Goal: Complete application form: Complete application form

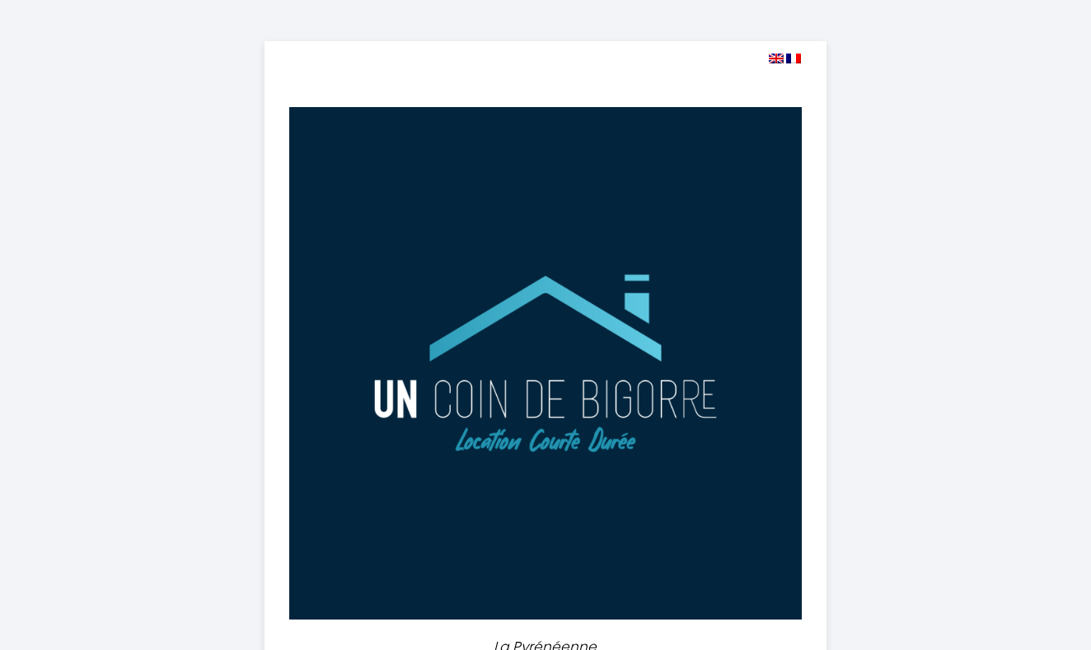
select select
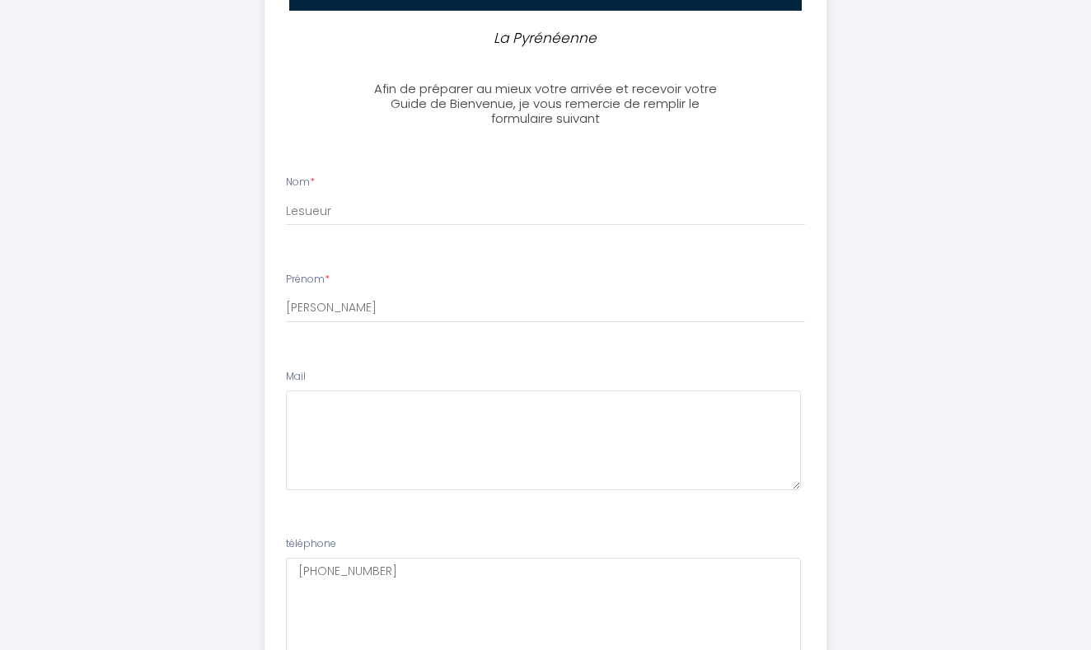
scroll to position [604, 0]
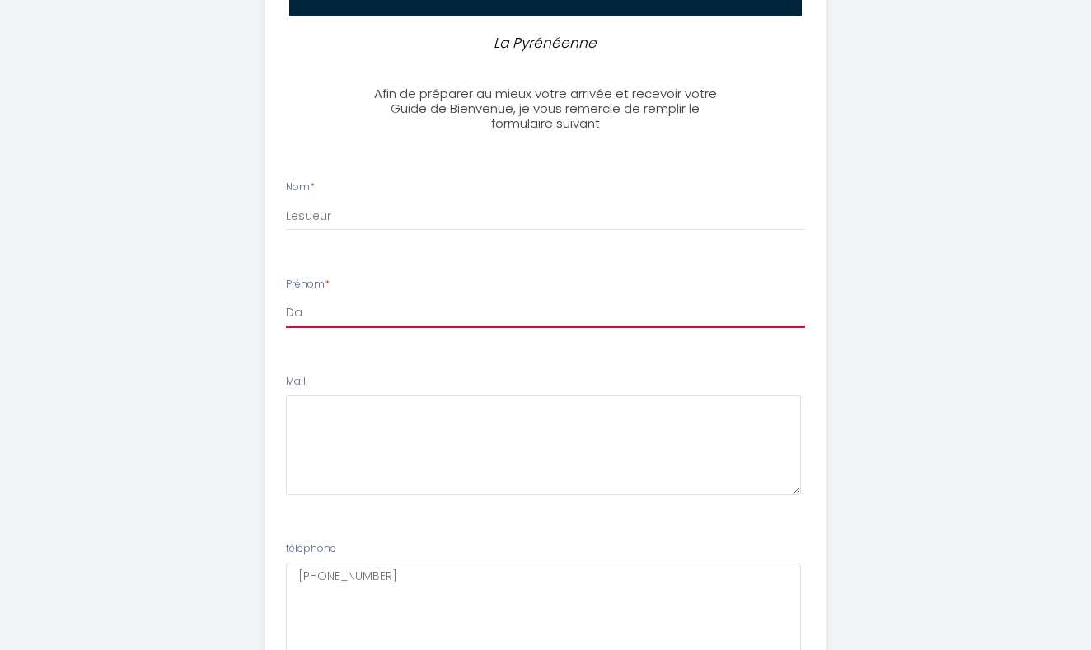
type input "D"
type input "[PERSON_NAME]"
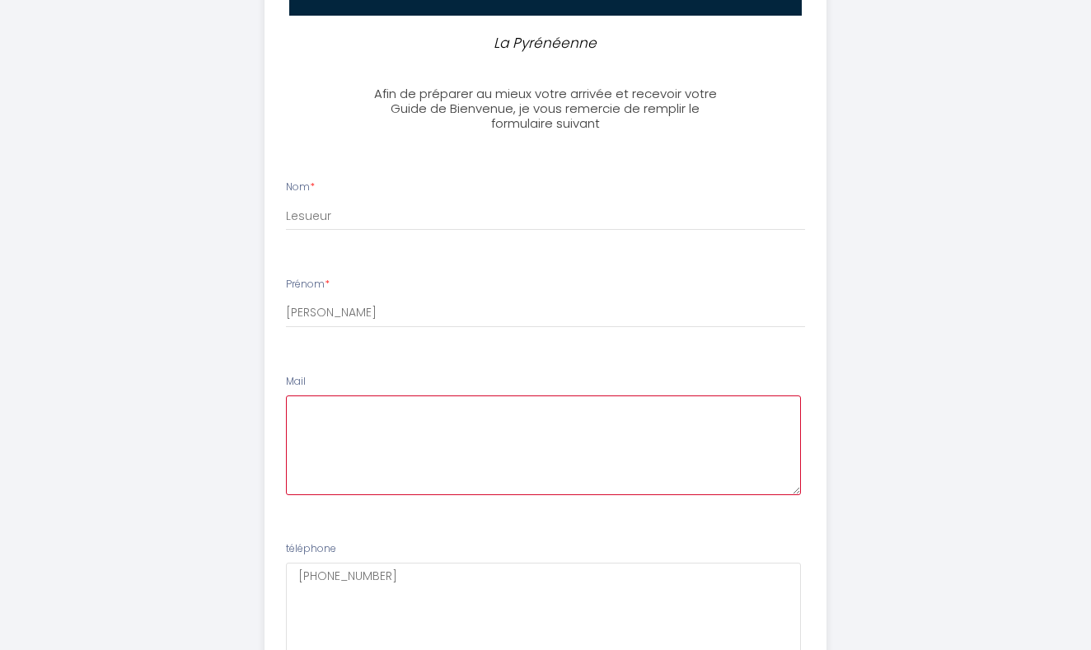
click at [318, 414] on textarea at bounding box center [544, 445] width 516 height 100
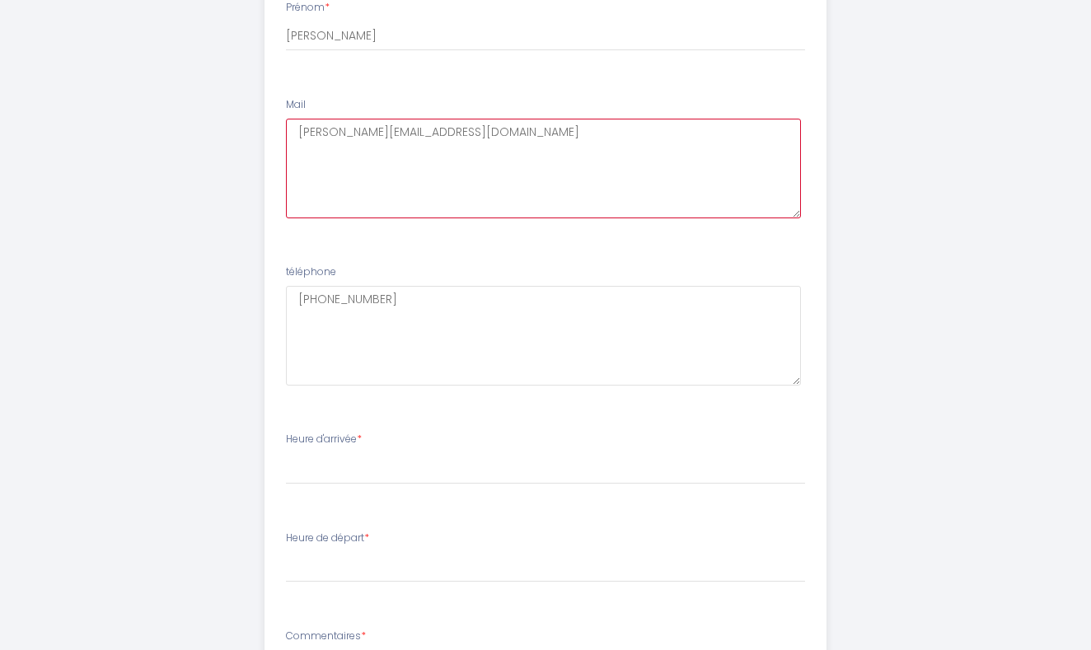
scroll to position [896, 0]
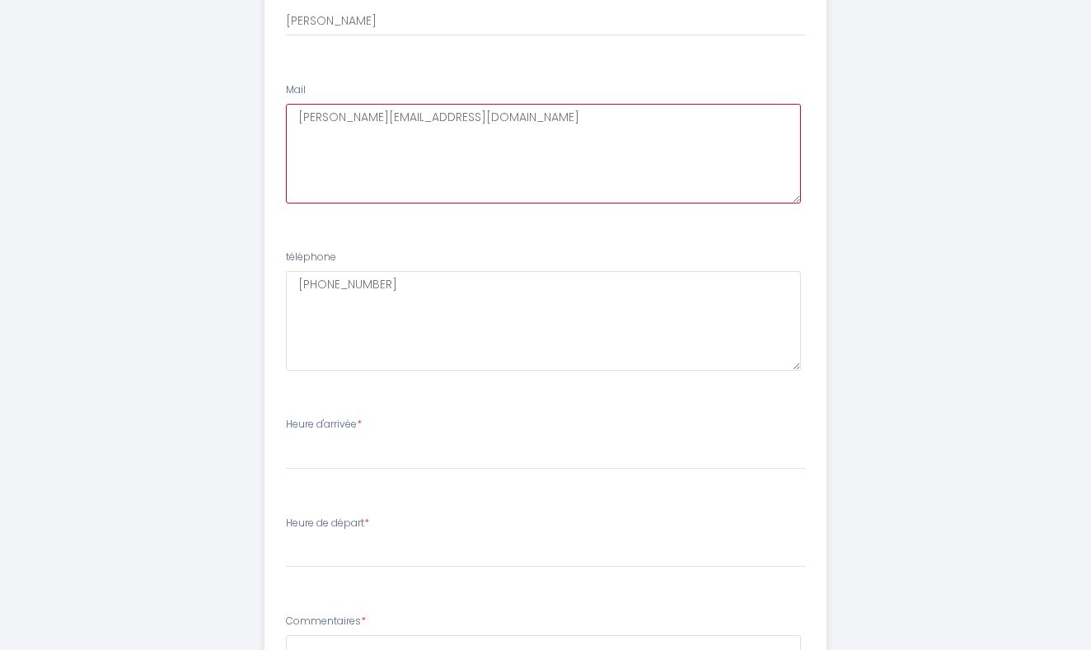
type textarea "[PERSON_NAME][EMAIL_ADDRESS][DOMAIN_NAME]"
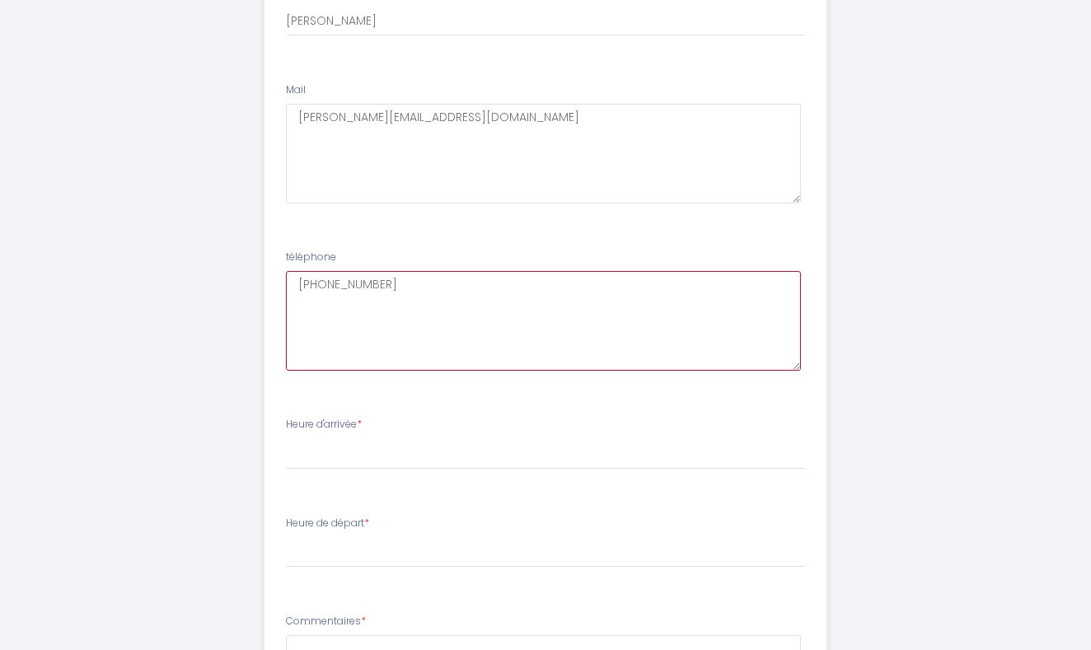
drag, startPoint x: 414, startPoint y: 281, endPoint x: 285, endPoint y: 278, distance: 129.4
click at [286, 278] on textarea "[PHONE_NUMBER]" at bounding box center [544, 321] width 516 height 100
type textarea "O"
type textarea "0672778394"
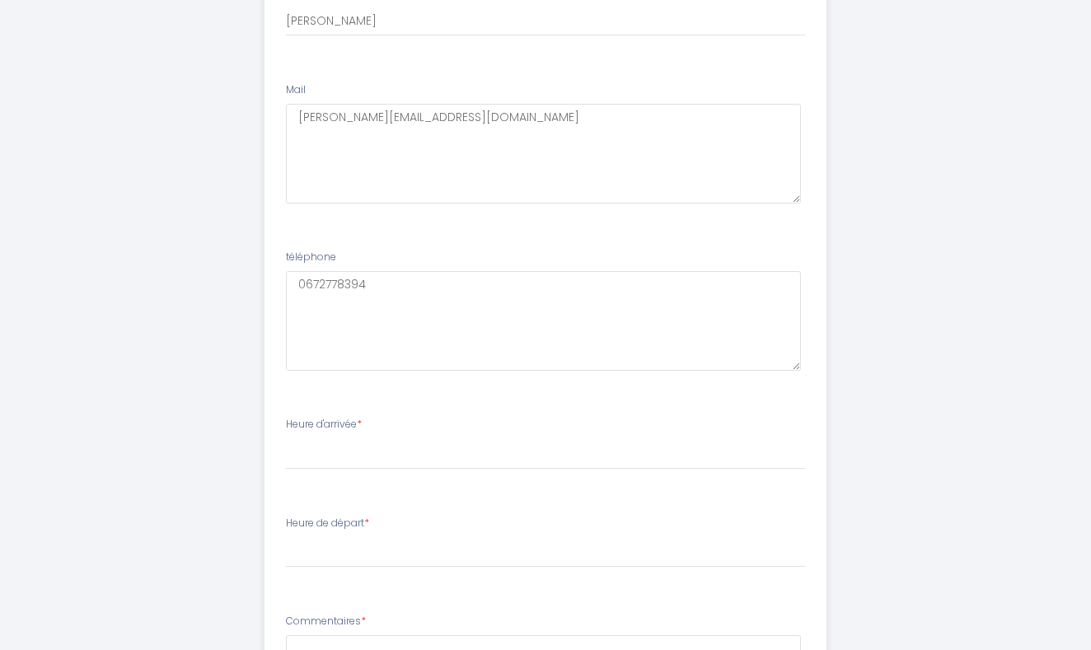
click at [353, 482] on li "Heure d'arrivée * 17:00 17:30 18:00 18:30 19:00 19:30 20:00 20:30 21:00 21:30" at bounding box center [545, 451] width 561 height 89
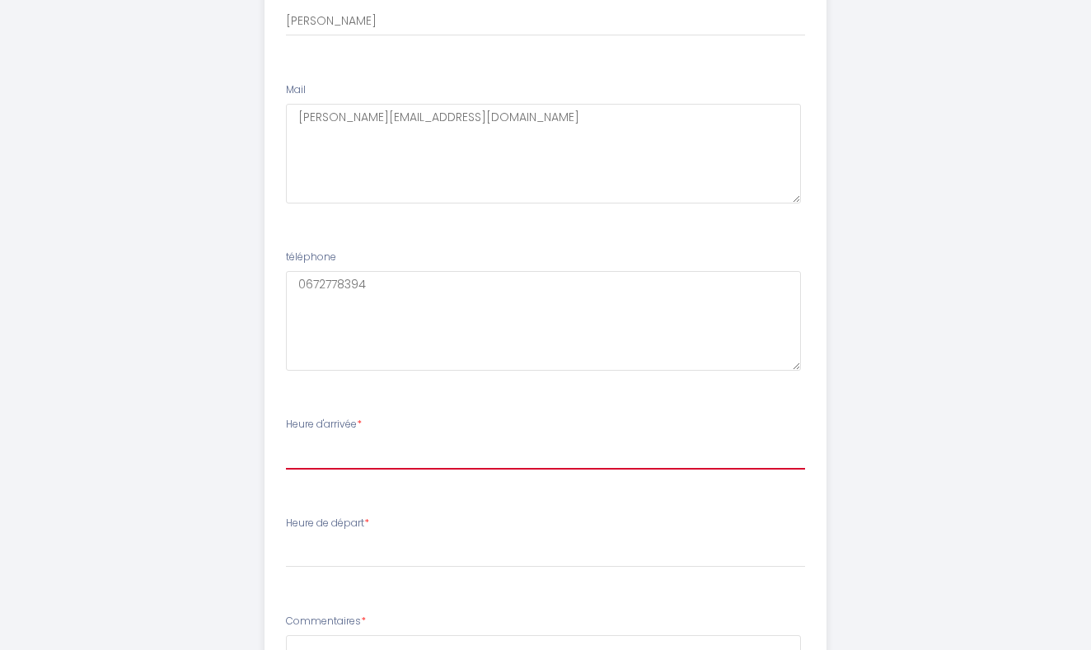
select select "17:00"
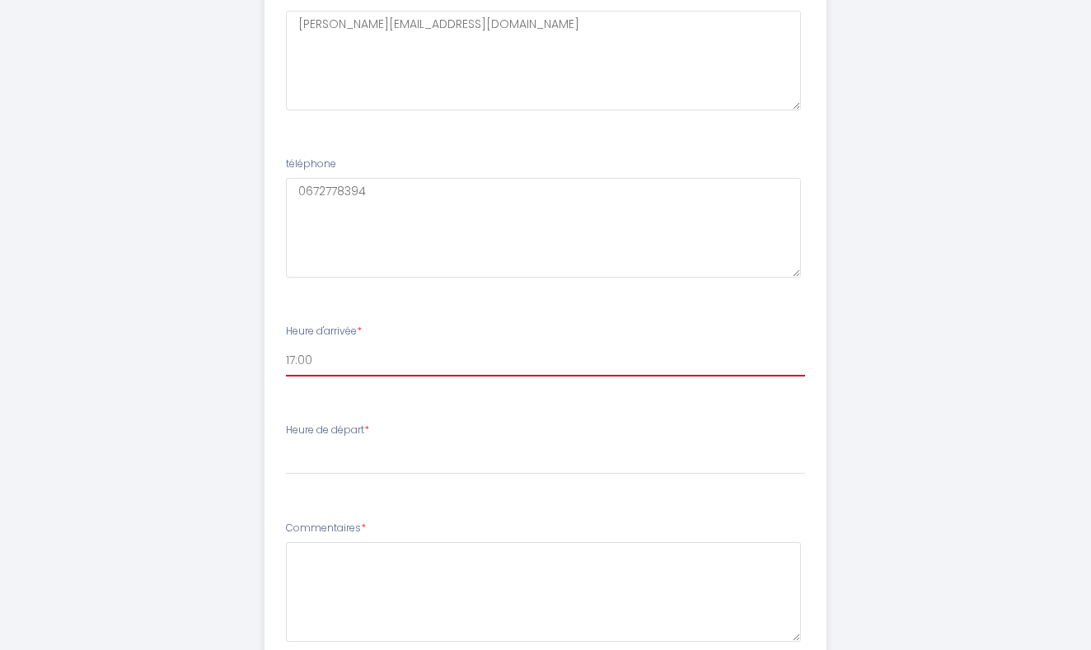
scroll to position [1013, 0]
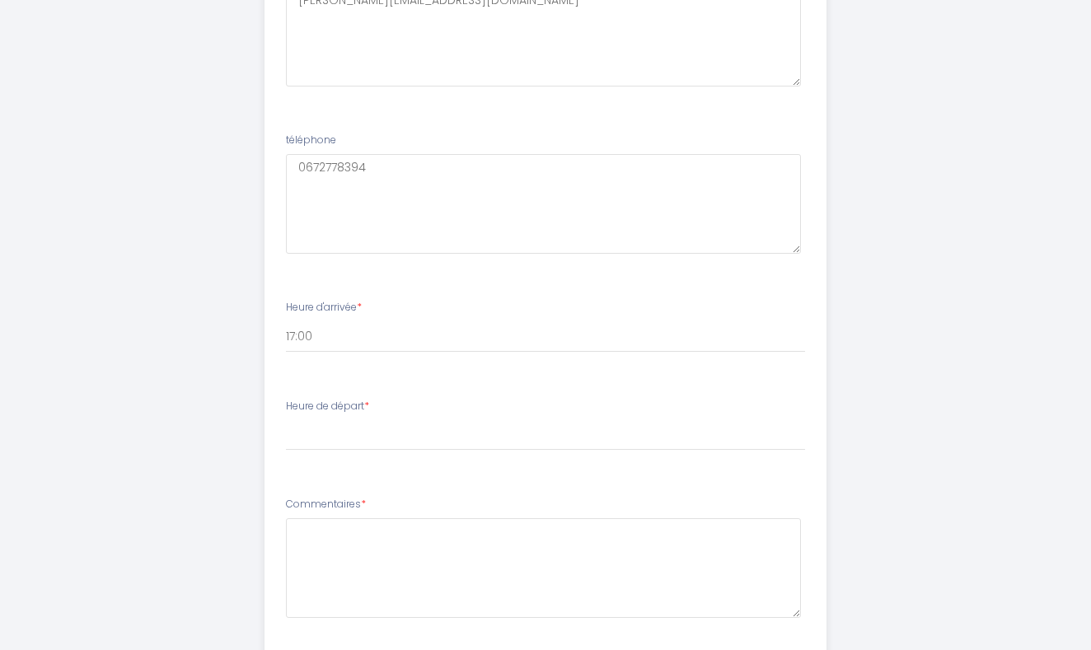
click at [361, 406] on div "Heure de départ * 00:00 00:30 01:00 01:30 02:00 02:30 03:00 03:30 04:00 04:30 0…" at bounding box center [546, 425] width 520 height 53
click at [354, 458] on li "Heure de départ * 00:00 00:30 01:00 01:30 02:00 02:30 03:00 03:30 04:00 04:30 0…" at bounding box center [545, 433] width 561 height 89
click at [381, 399] on div "Heure de départ * 00:00 00:30 01:00 01:30 02:00 02:30 03:00 03:30 04:00 04:30 0…" at bounding box center [546, 425] width 520 height 53
click at [362, 472] on ul "Nom * Lesueur Prénom * [PERSON_NAME] Mail [PERSON_NAME][EMAIL_ADDRESS][DOMAIN_N…" at bounding box center [546, 260] width 582 height 1018
select select "12:00"
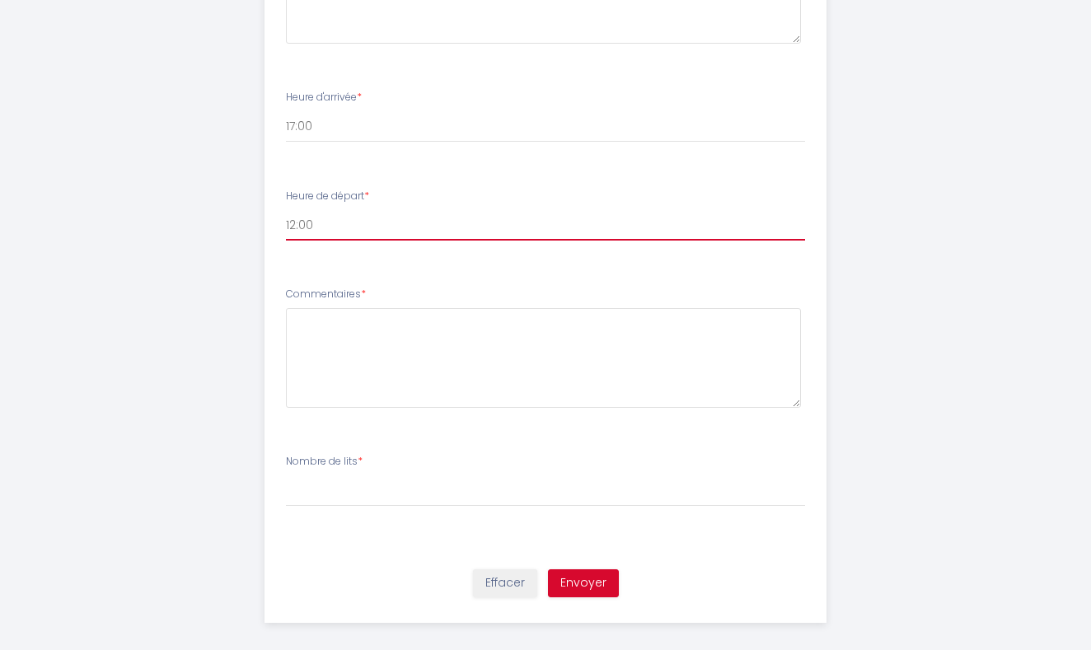
scroll to position [1222, 0]
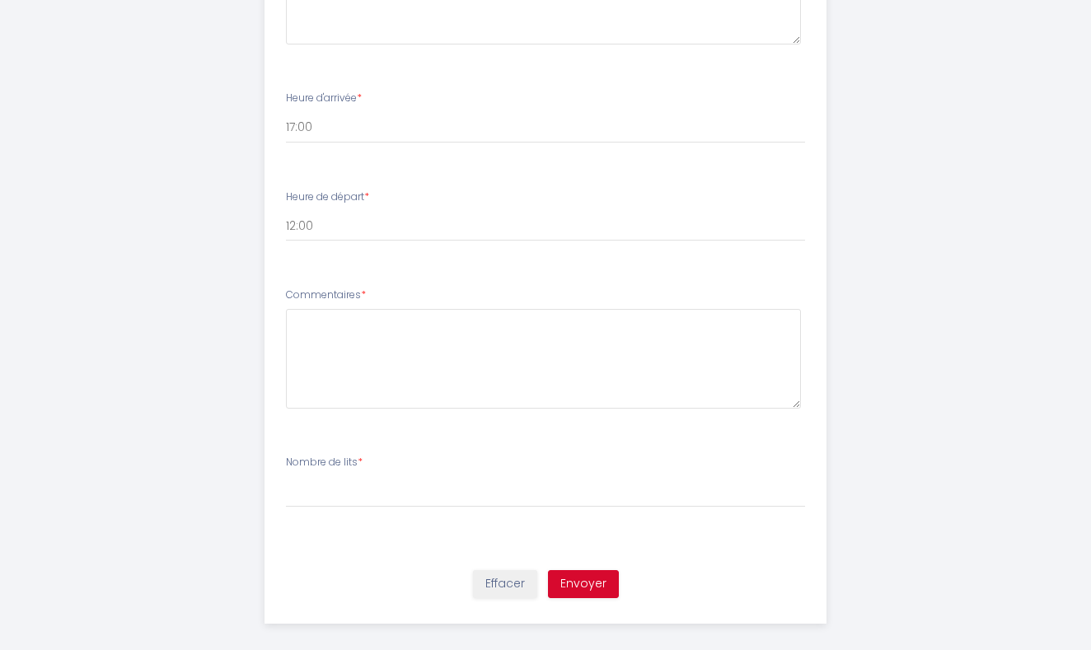
click at [348, 517] on li "Nombre de lits * [PERSON_NAME] de lits 1 lit 2 lits 3 lits 4 lits 4 lits + cana…" at bounding box center [545, 497] width 561 height 105
click at [363, 519] on li "Nombre de lits * [PERSON_NAME] de lits 1 lit 2 lits 3 lits 4 lits 4 lits + cana…" at bounding box center [545, 497] width 561 height 105
select select "4 lits + canapé lit"
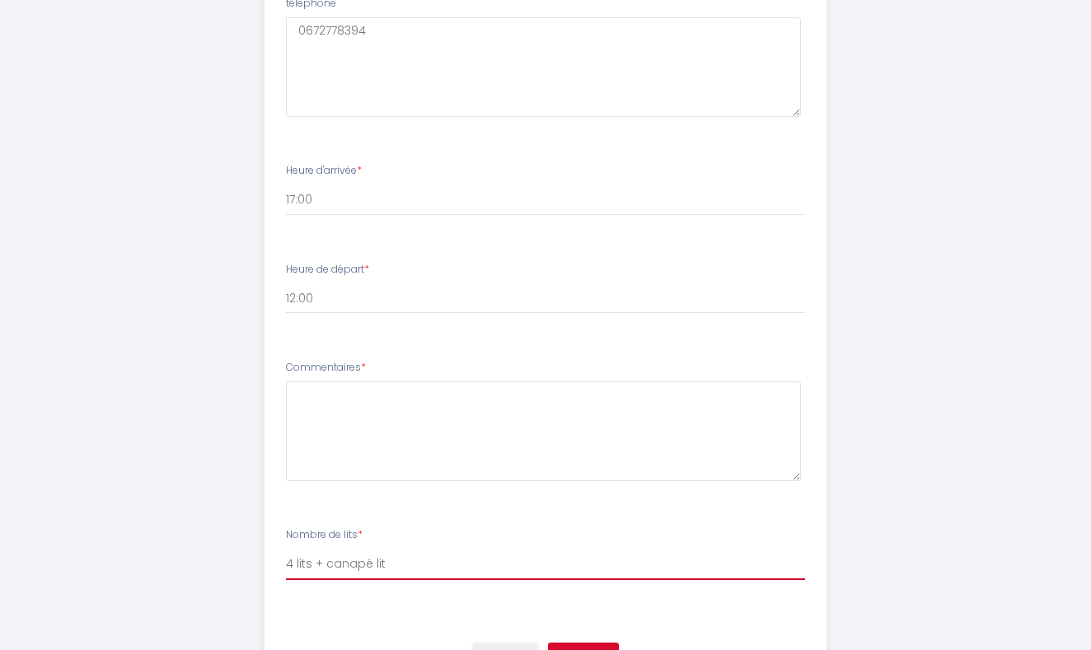
scroll to position [1128, 0]
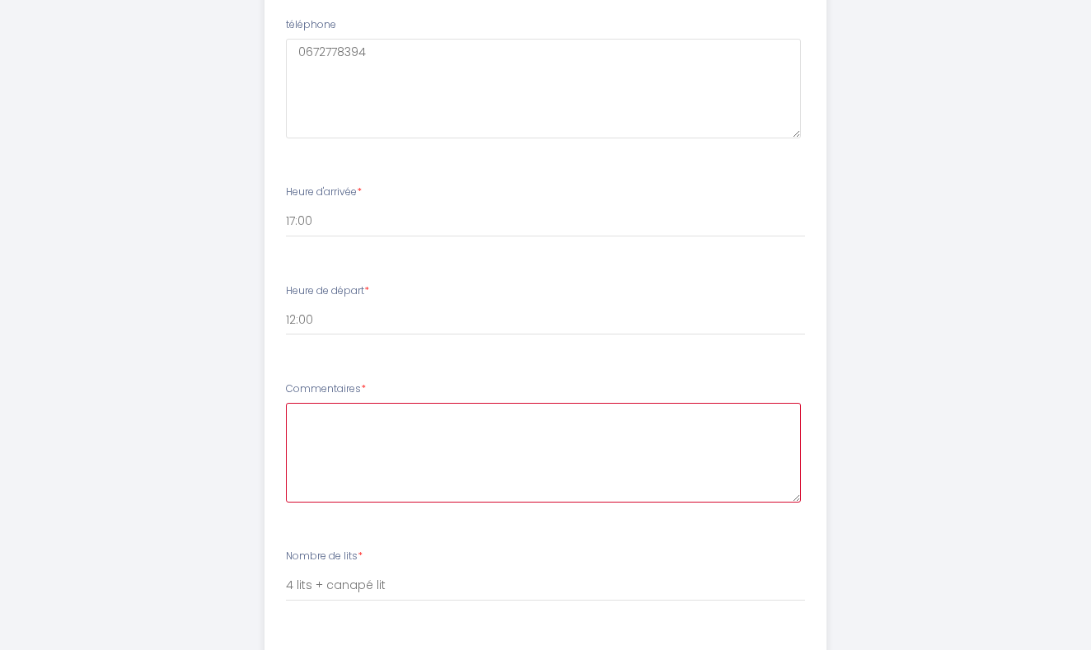
click at [428, 450] on textarea at bounding box center [544, 453] width 516 height 100
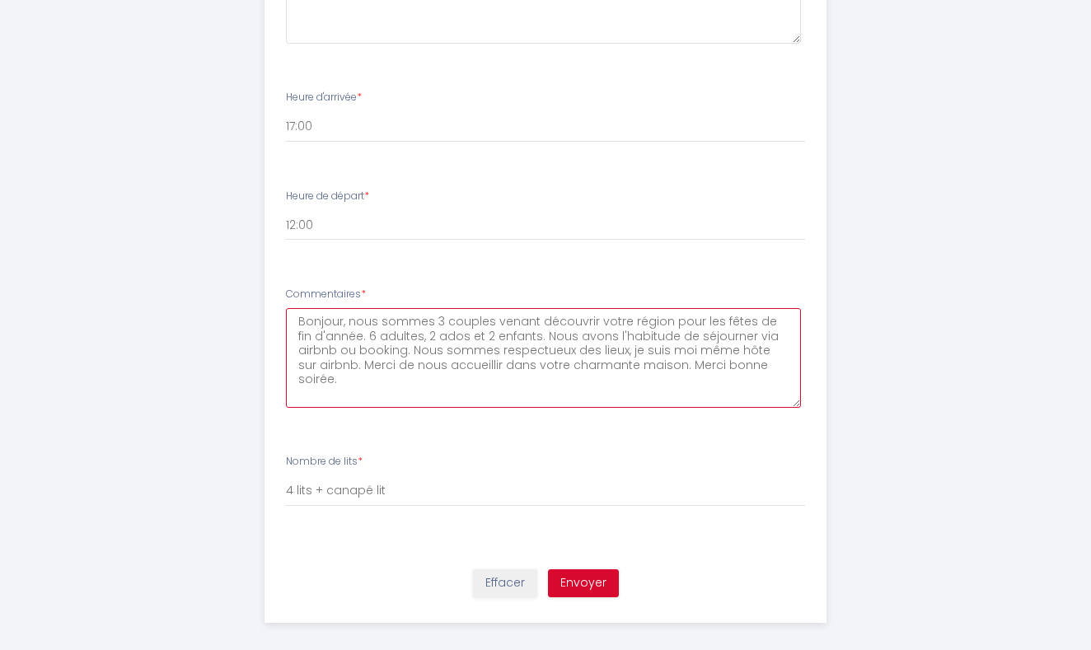
scroll to position [1222, 0]
click at [616, 355] on textarea "Bonjour, nous sommes 3 couples venant découvrir votre région pour les fêtes de …" at bounding box center [544, 359] width 516 height 100
type textarea "Bonjour, nous sommes 3 couples venant découvrir votre région pour les fêtes de …"
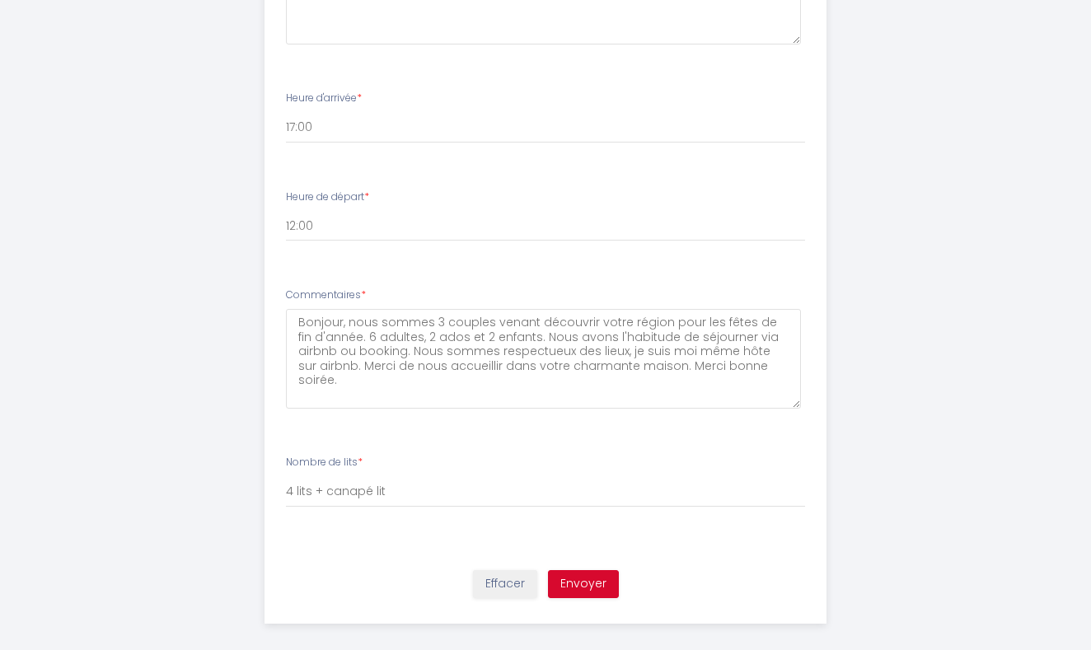
click at [582, 570] on button "Envoyer" at bounding box center [583, 584] width 71 height 28
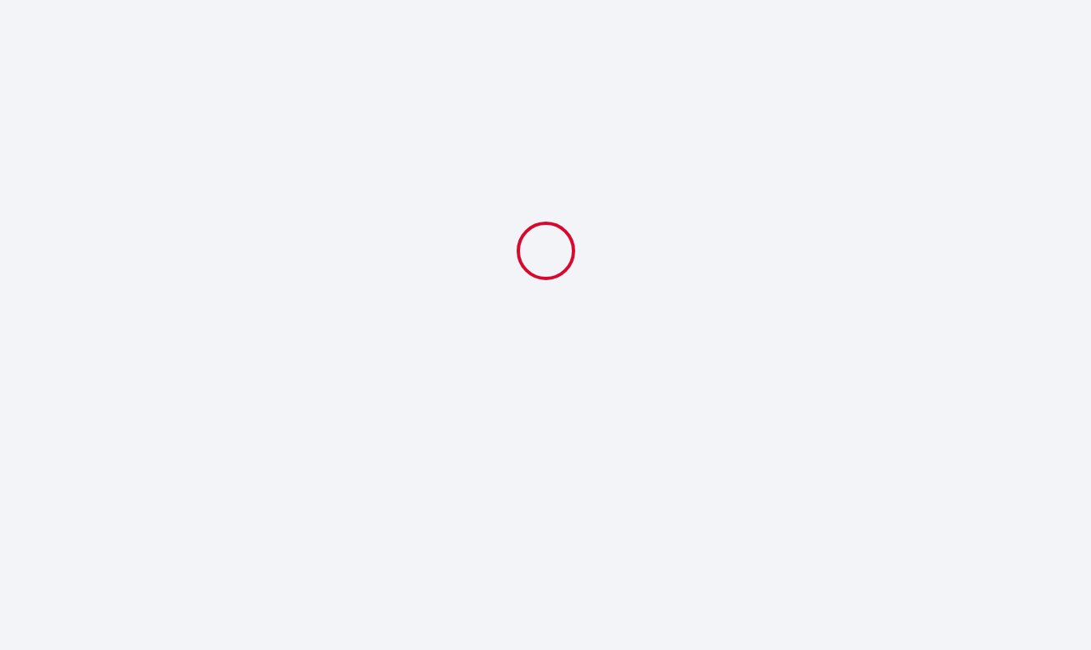
select select "12:00"
select select "4 lits + canapé lit"
